Goal: Navigation & Orientation: Go to known website

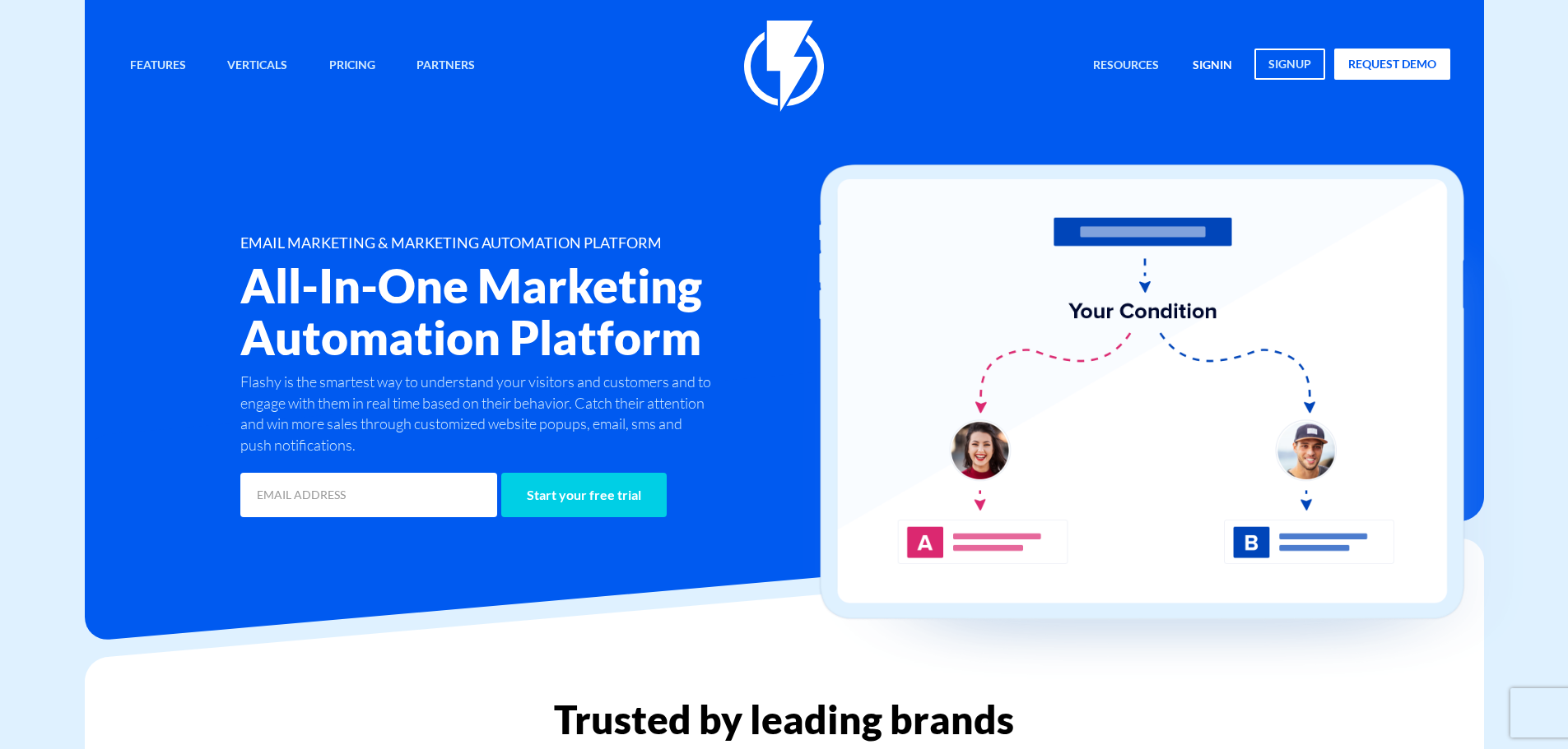
click at [1213, 66] on link "signin" at bounding box center [1213, 66] width 65 height 35
click at [1290, 60] on link "signup" at bounding box center [1290, 64] width 71 height 31
click at [1195, 58] on link "signin" at bounding box center [1213, 66] width 65 height 35
